Goal: Task Accomplishment & Management: Manage account settings

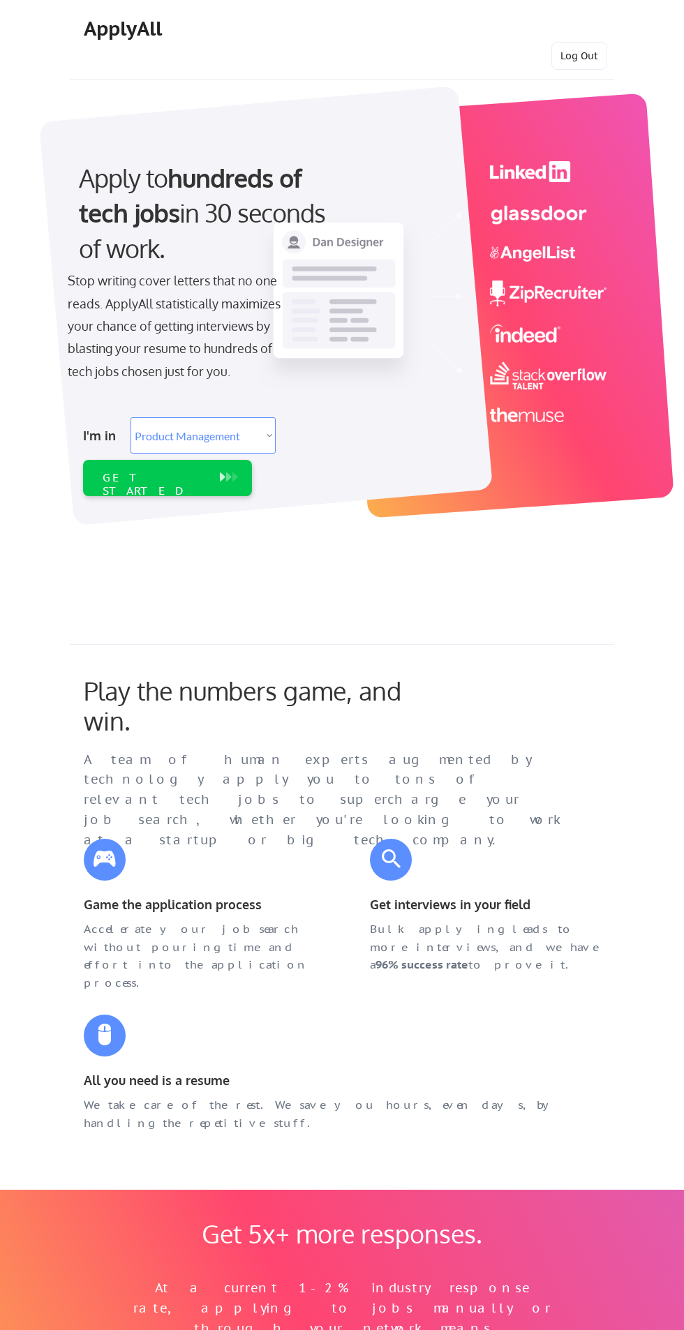
select select ""product""
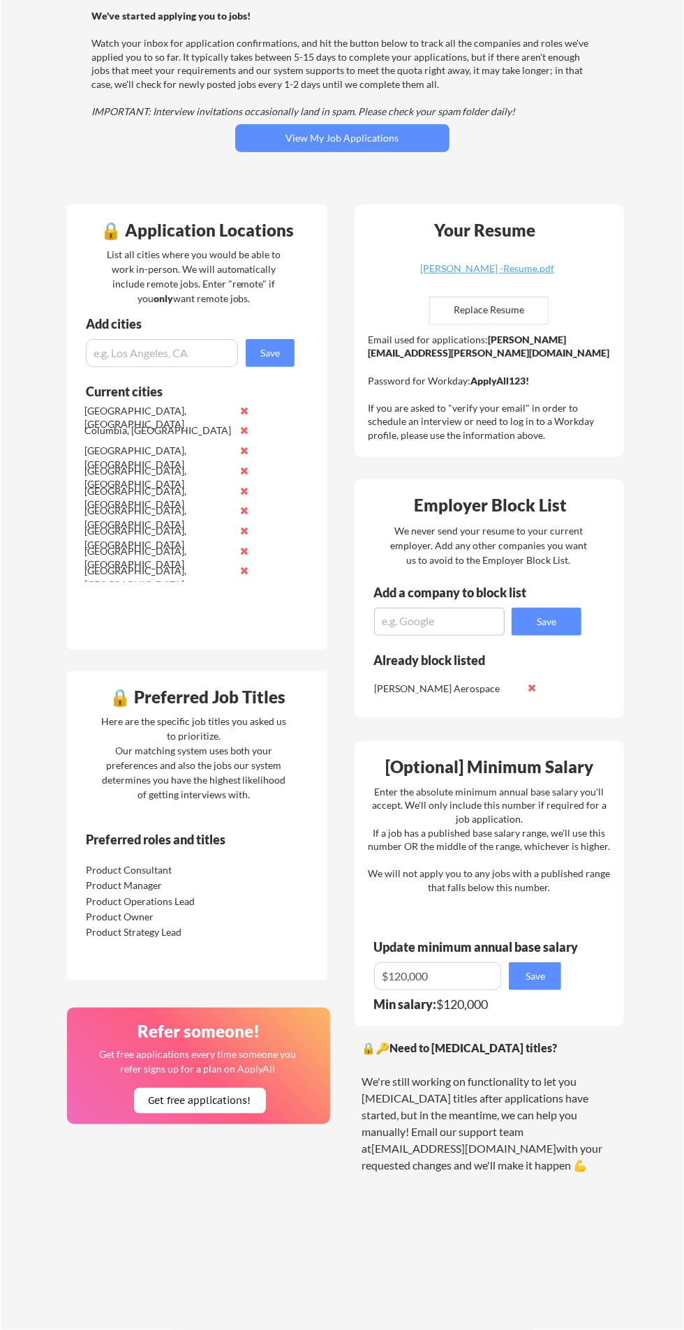
scroll to position [137, 0]
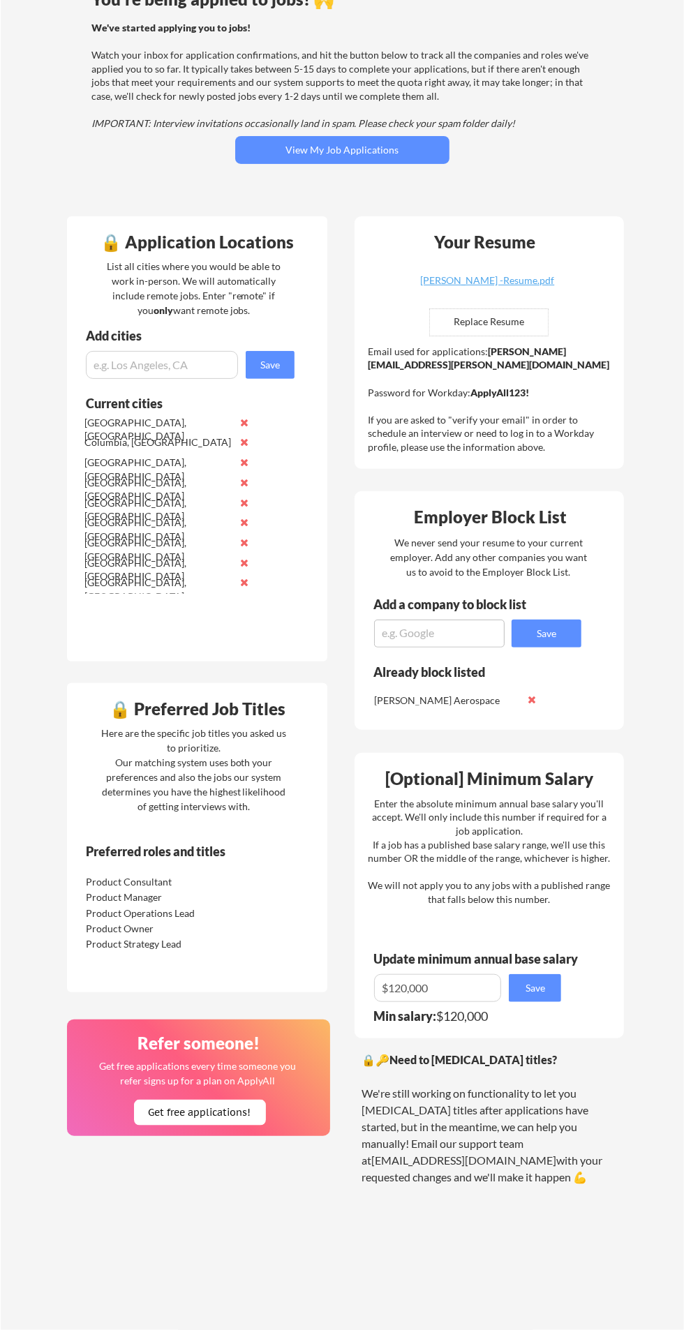
click at [311, 158] on button "View My Job Applications" at bounding box center [342, 150] width 214 height 28
